Goal: Find specific page/section: Find specific page/section

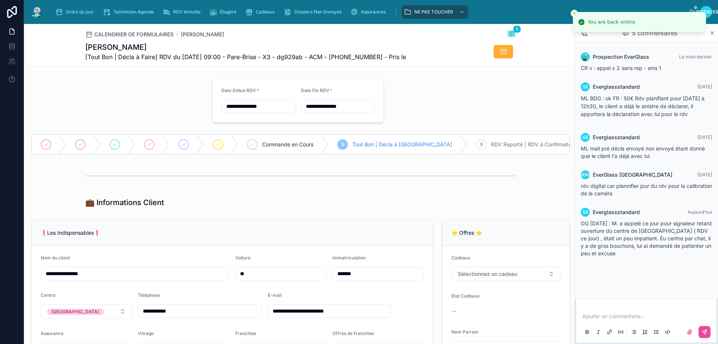
scroll to position [486, 0]
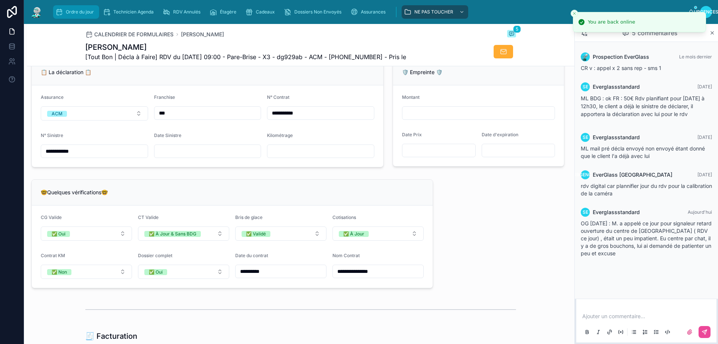
click at [70, 11] on font "Ordre du jour" at bounding box center [80, 12] width 28 height 6
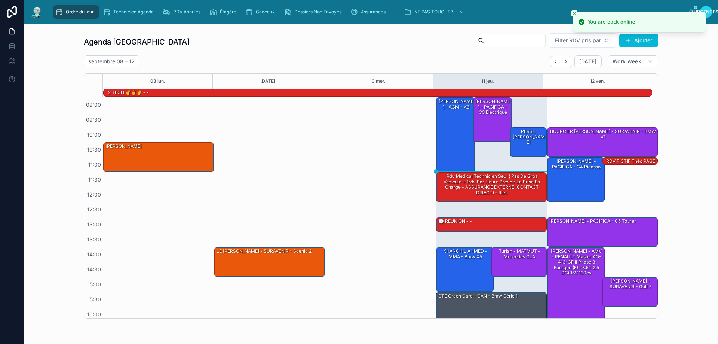
scroll to position [49, 0]
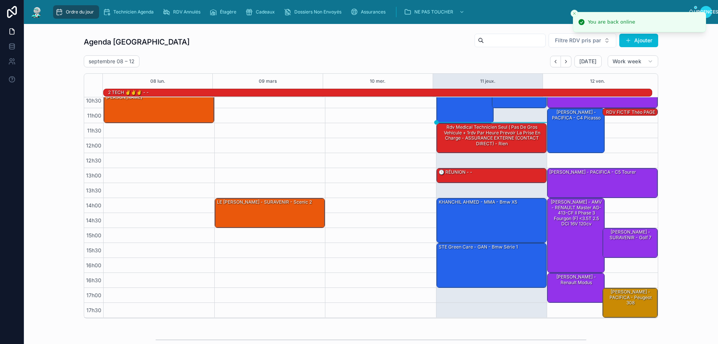
click at [454, 221] on div "KHANCHIL AHMED - MMA - Bmw x5" at bounding box center [492, 219] width 109 height 43
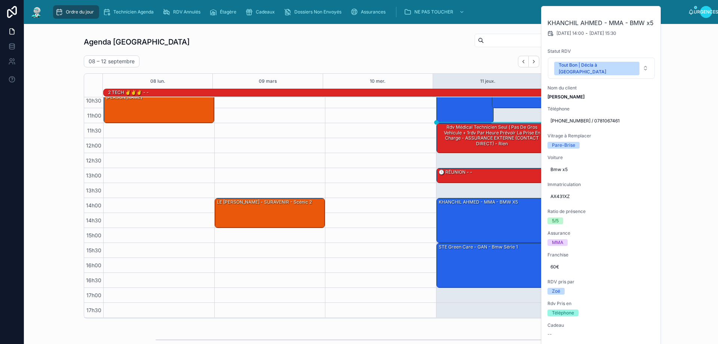
click at [407, 49] on div "Agenda Rennes Filtre RDV pris par [PERSON_NAME]" at bounding box center [371, 42] width 575 height 18
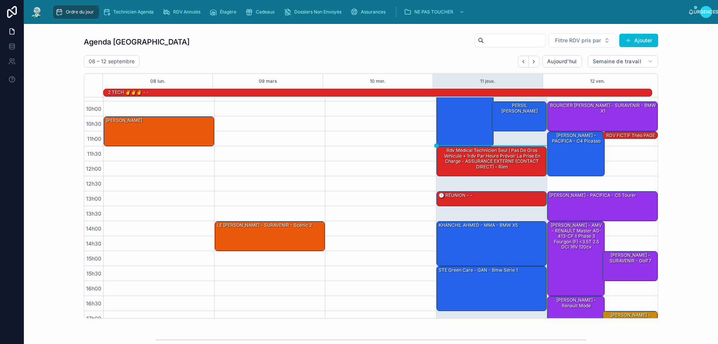
scroll to position [49, 0]
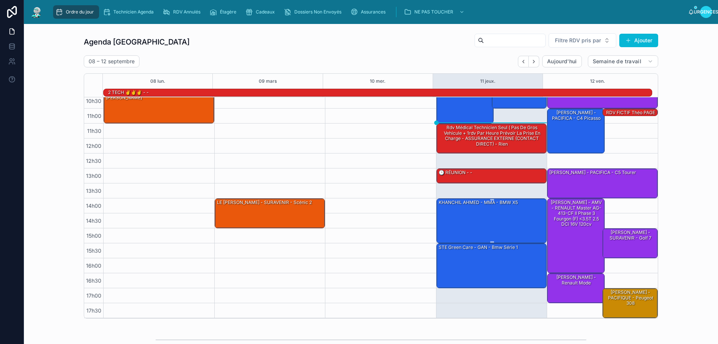
click at [512, 218] on div "KHANCHIL AHMED - MMA - BMW x5" at bounding box center [492, 220] width 109 height 43
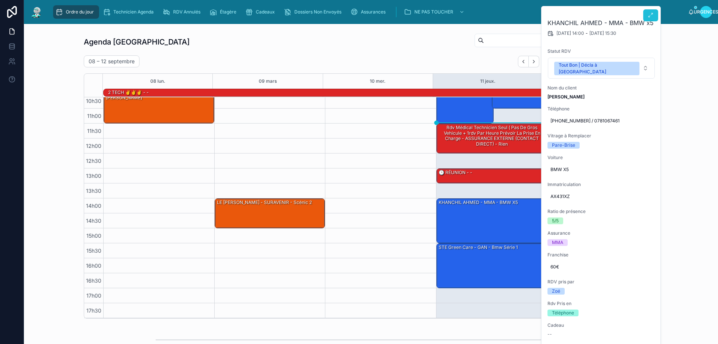
click at [649, 16] on icon at bounding box center [651, 15] width 6 height 6
